Goal: Task Accomplishment & Management: Manage account settings

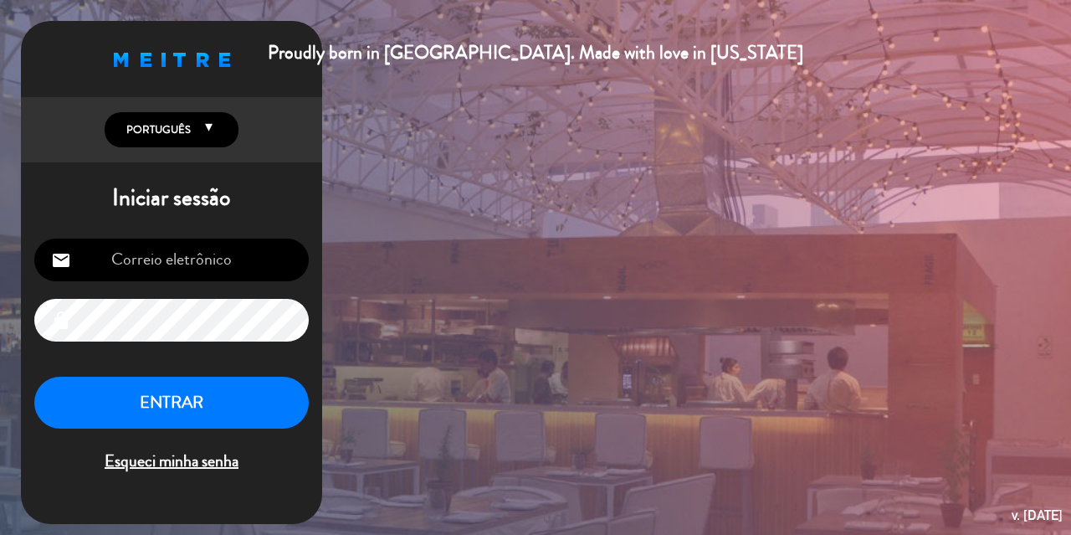
type input "[EMAIL_ADDRESS][DOMAIN_NAME]"
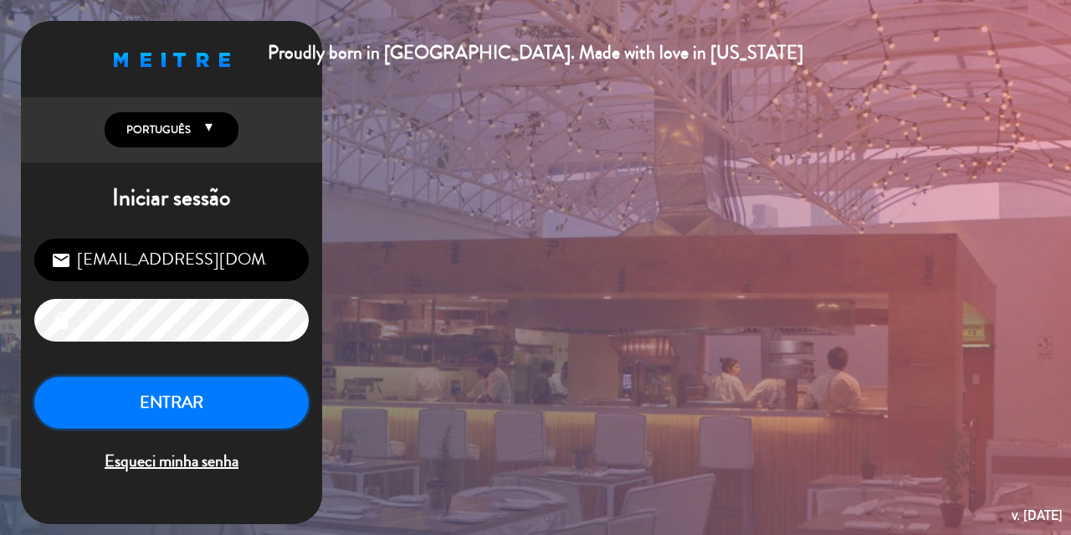
click at [194, 404] on button "ENTRAR" at bounding box center [171, 403] width 275 height 53
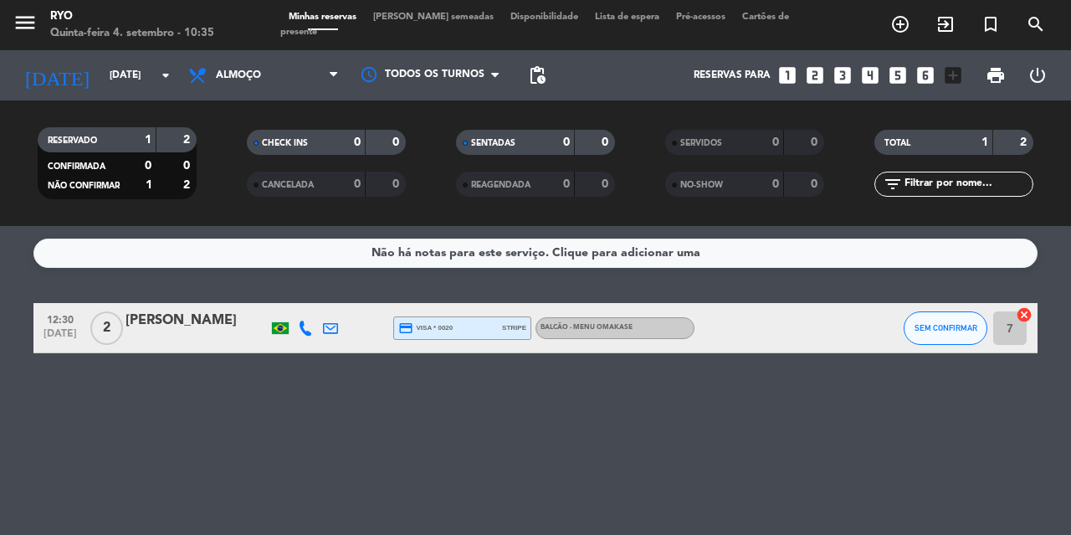
drag, startPoint x: 280, startPoint y: 451, endPoint x: 26, endPoint y: 179, distance: 372.5
click at [26, 179] on ng-component "menu Ryo Quinta-feira 4. setembro - 10:35 Minhas reservas Mesas semeadas Dispon…" at bounding box center [535, 267] width 1071 height 535
click at [288, 414] on div "Não há notas para este serviço. Clique para adicionar uma 12:30 [DATE] 2 [PERSO…" at bounding box center [535, 380] width 1071 height 309
drag, startPoint x: 707, startPoint y: 459, endPoint x: 427, endPoint y: 165, distance: 406.7
click at [427, 165] on ng-component "menu Ryo Quinta-feira 4. setembro - 10:36 Minhas reservas Mesas semeadas Dispon…" at bounding box center [535, 267] width 1071 height 535
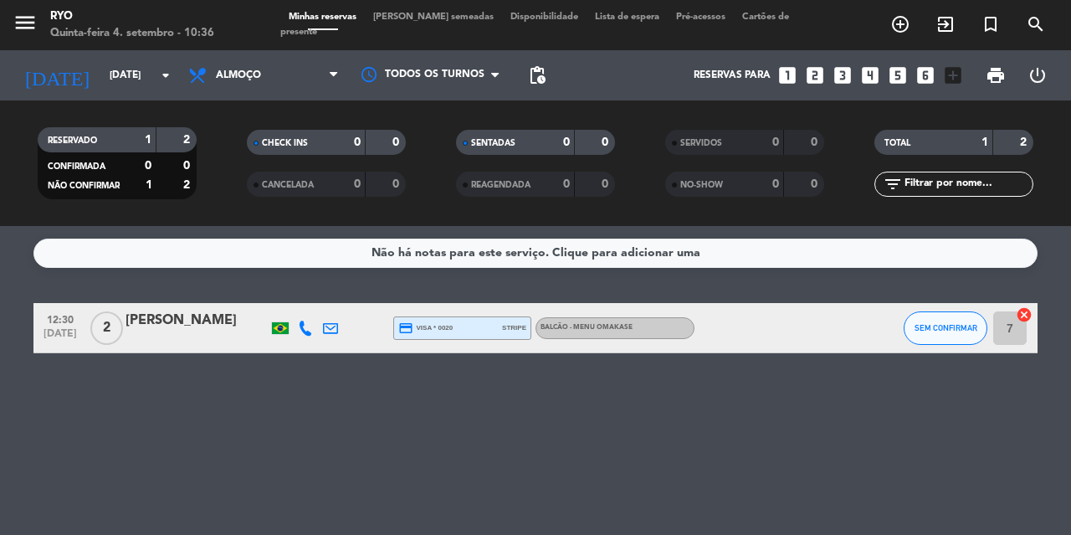
click at [701, 433] on div "Não há notas para este serviço. Clique para adicionar uma 12:30 [DATE] 2 [PERSO…" at bounding box center [535, 380] width 1071 height 309
click at [660, 433] on div "Não há notas para este serviço. Clique para adicionar uma 12:30 [DATE] 2 [PERSO…" at bounding box center [535, 380] width 1071 height 309
click at [259, 85] on span "Almoço" at bounding box center [263, 75] width 167 height 37
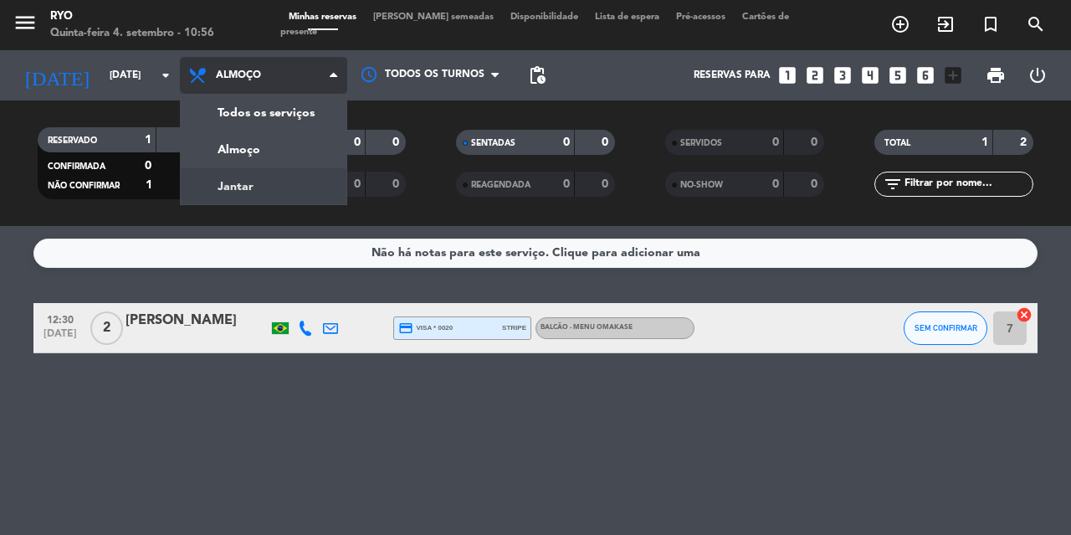
click at [264, 190] on div "menu Ryo Quinta-feira 4. setembro - 10:56 Minhas reservas Mesas semeadas Dispon…" at bounding box center [535, 113] width 1071 height 226
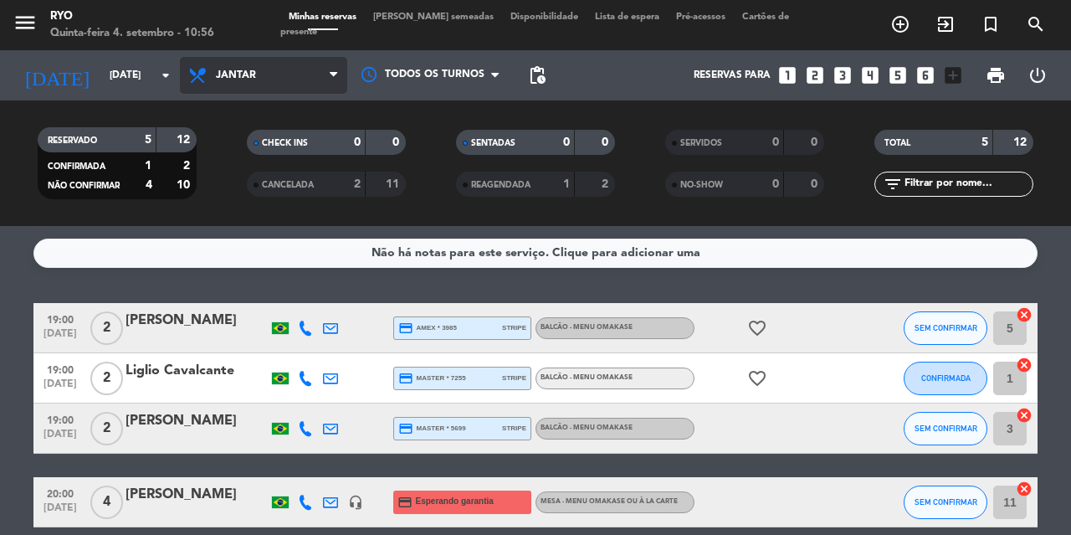
click at [267, 83] on span "Jantar" at bounding box center [263, 75] width 167 height 37
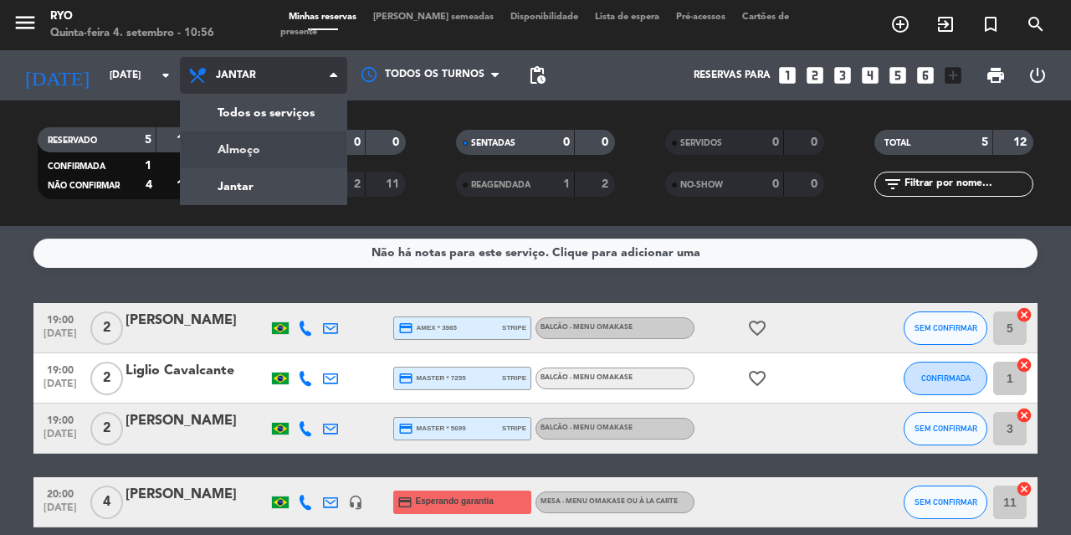
click at [276, 146] on div "menu Ryo Quinta-feira 4. setembro - 10:56 Minhas reservas Mesas semeadas Dispon…" at bounding box center [535, 113] width 1071 height 226
